Goal: Task Accomplishment & Management: Complete application form

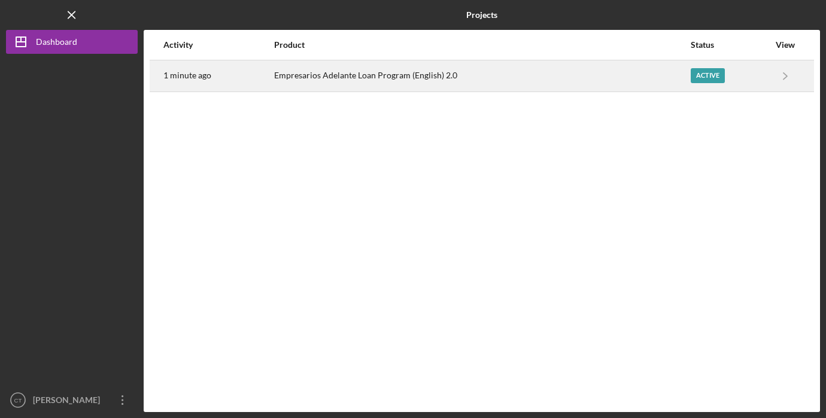
click at [468, 79] on div "Empresarios Adelante Loan Program (English) 2.0" at bounding box center [481, 76] width 415 height 30
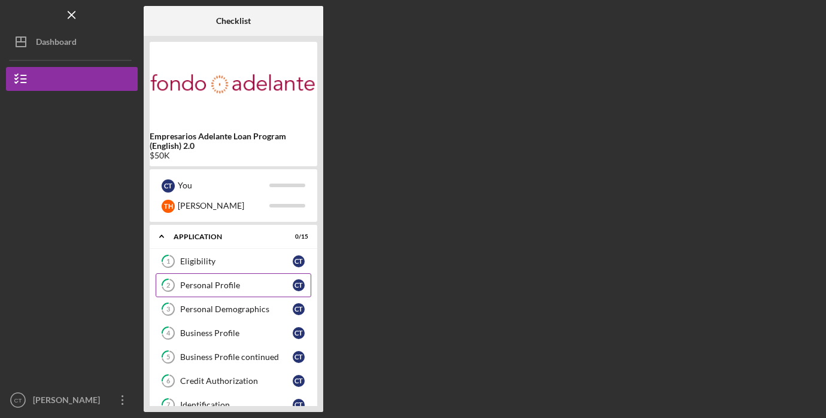
scroll to position [1, 0]
click at [242, 259] on div "Eligibility" at bounding box center [236, 261] width 113 height 10
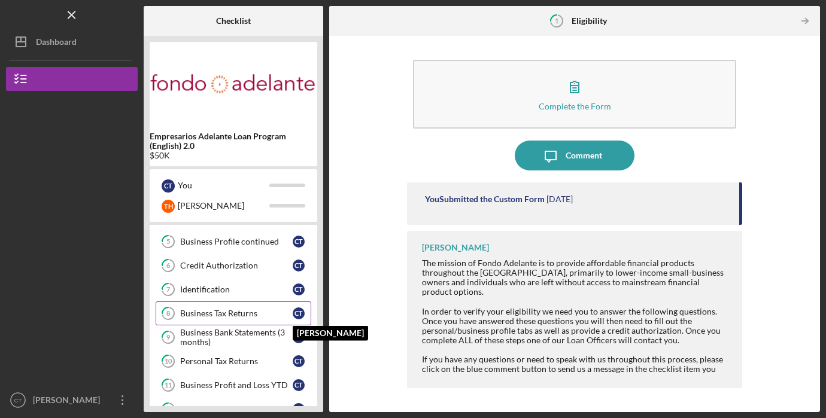
scroll to position [241, 0]
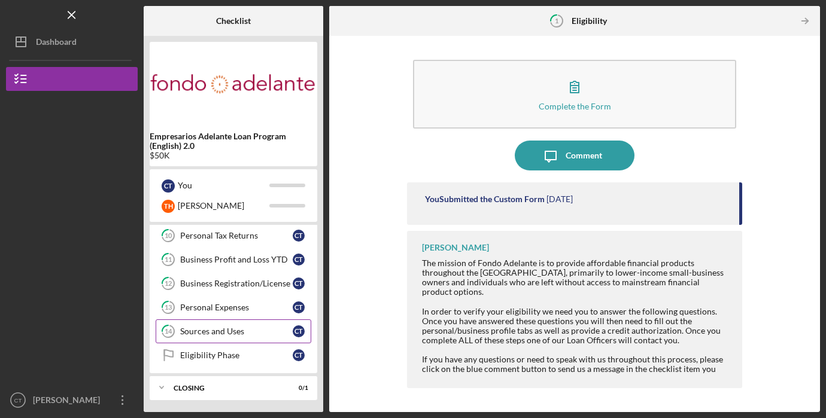
click at [270, 332] on div "Sources and Uses" at bounding box center [236, 332] width 113 height 10
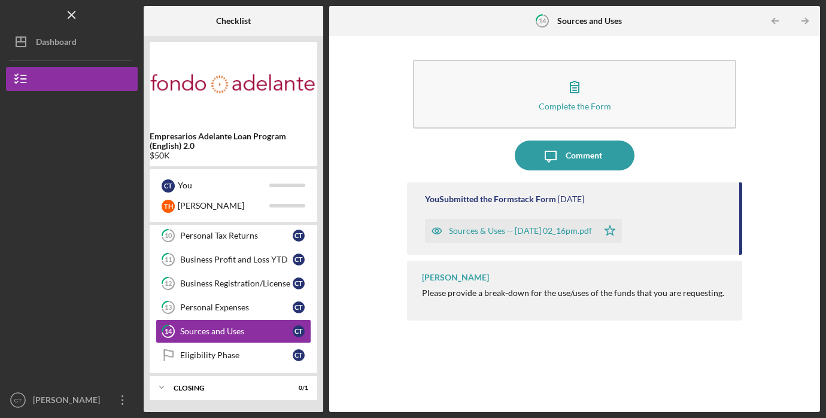
click at [547, 230] on div "Sources & Uses -- [DATE] 02_16pm.pdf" at bounding box center [520, 231] width 143 height 10
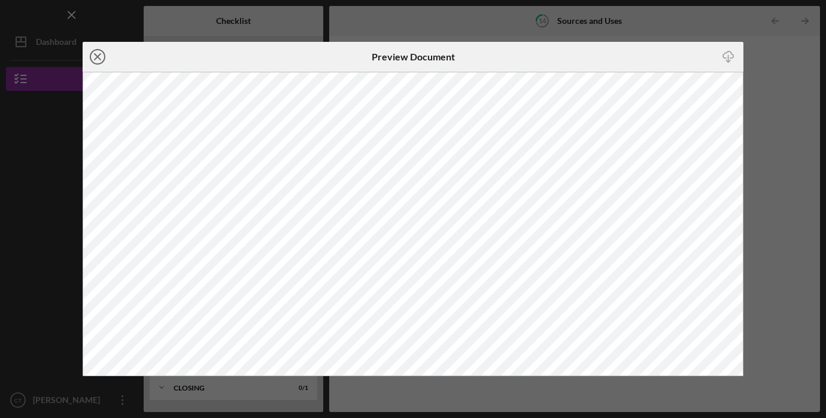
click at [99, 59] on icon "Icon/Close" at bounding box center [98, 57] width 30 height 30
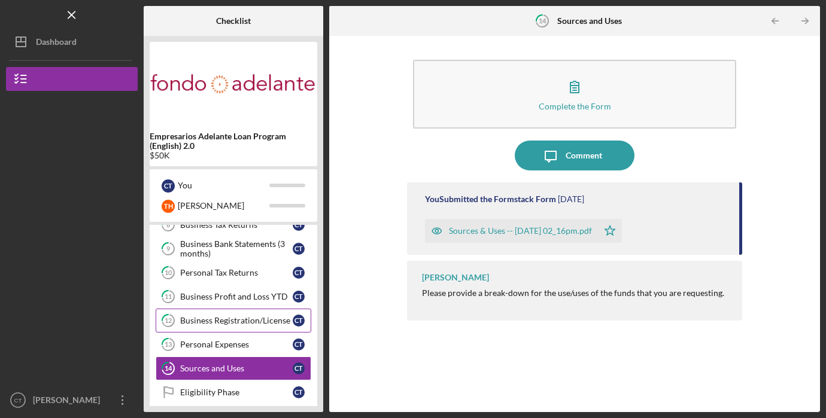
scroll to position [241, 0]
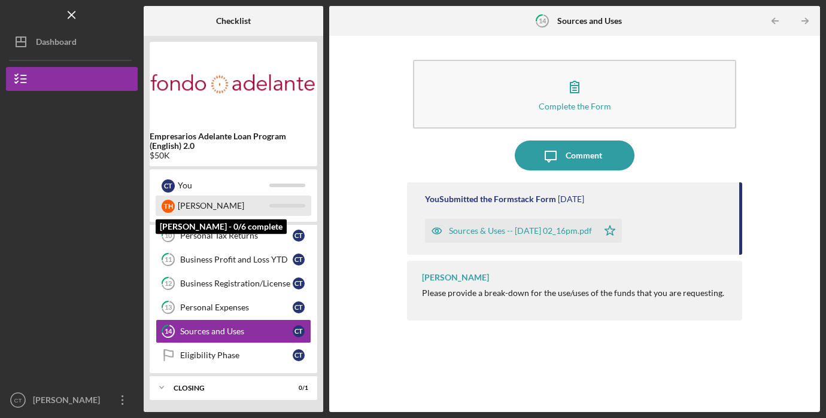
click at [257, 207] on div "[PERSON_NAME]" at bounding box center [224, 206] width 92 height 20
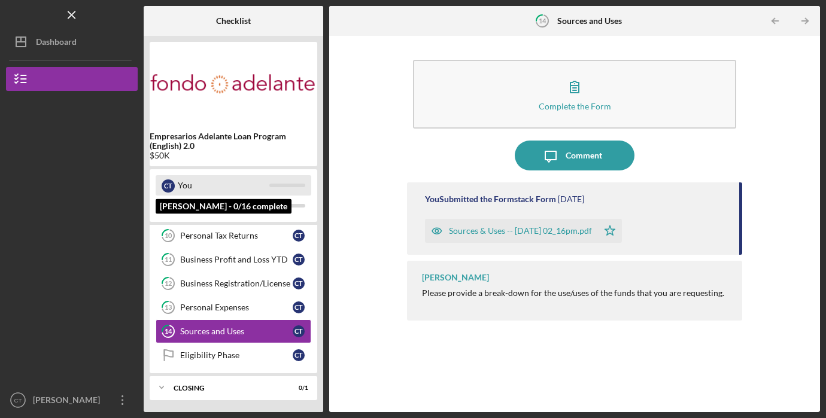
click at [257, 186] on div "You" at bounding box center [224, 185] width 92 height 20
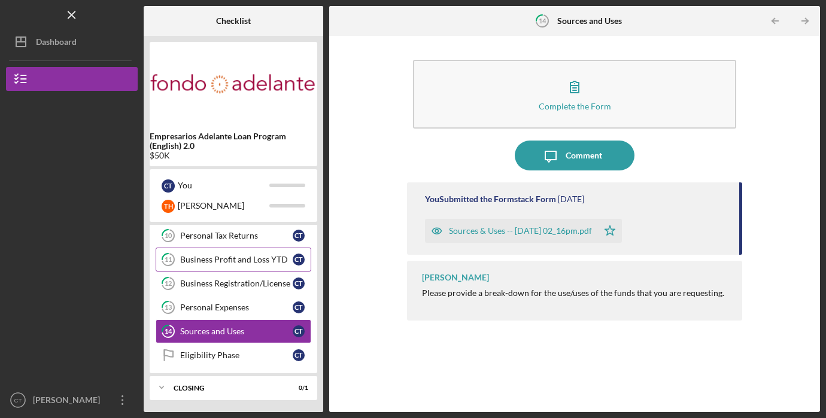
scroll to position [0, 0]
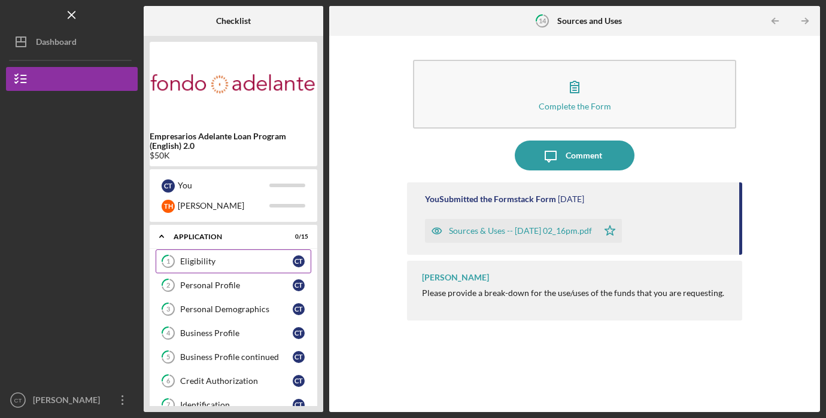
click at [228, 263] on div "Eligibility" at bounding box center [236, 262] width 113 height 10
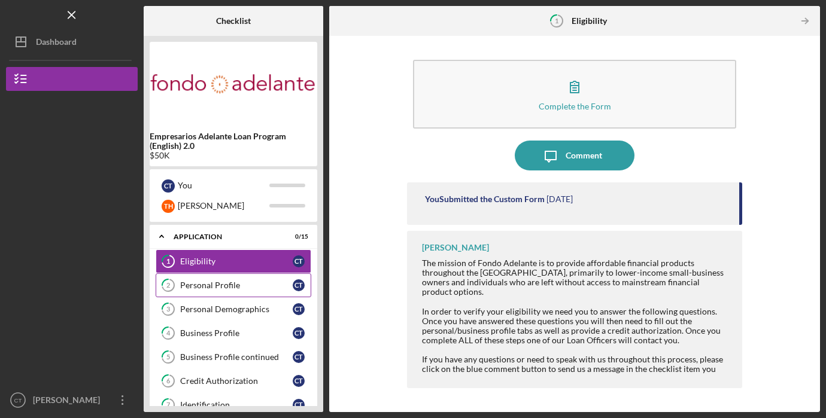
click at [232, 290] on div "Personal Profile" at bounding box center [236, 286] width 113 height 10
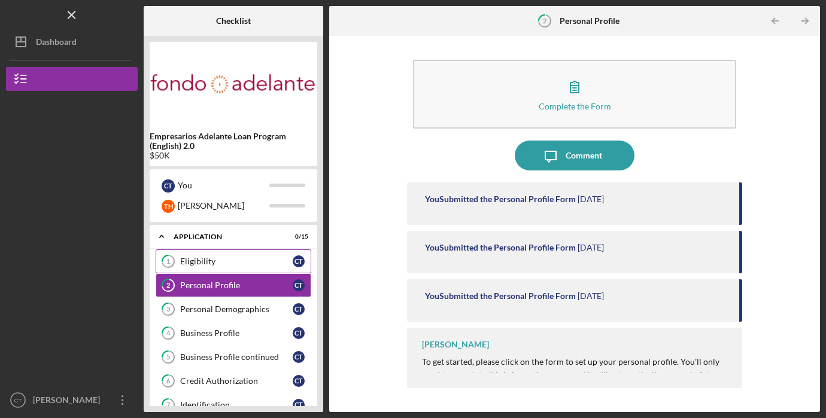
click at [230, 271] on link "1 Eligibility C T" at bounding box center [234, 262] width 156 height 24
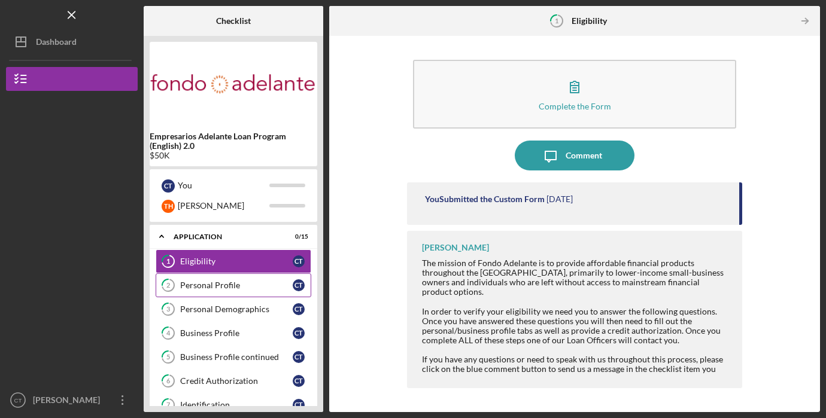
click at [238, 289] on div "Personal Profile" at bounding box center [236, 286] width 113 height 10
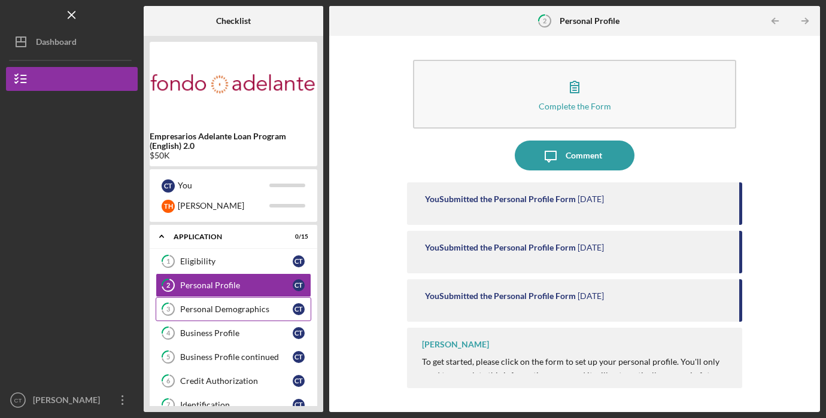
click at [245, 310] on div "Personal Demographics" at bounding box center [236, 310] width 113 height 10
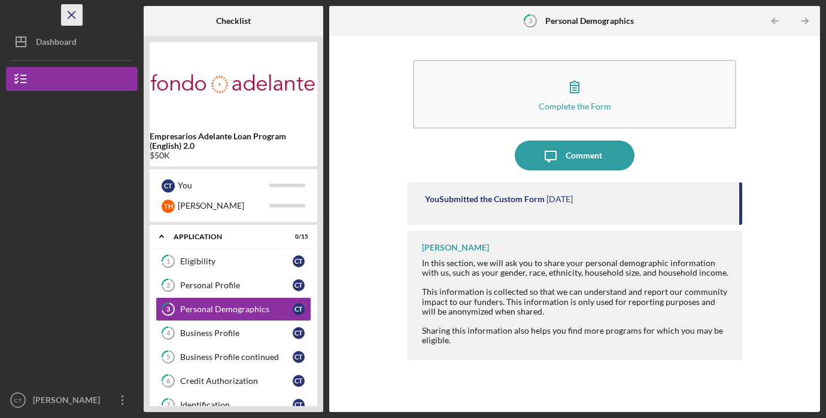
click at [76, 21] on icon "Icon/Menu Close" at bounding box center [72, 15] width 27 height 27
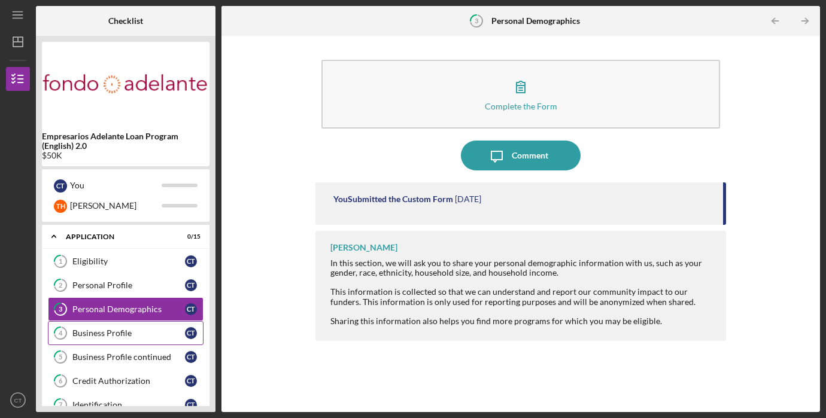
scroll to position [241, 0]
